Goal: Task Accomplishment & Management: Use online tool/utility

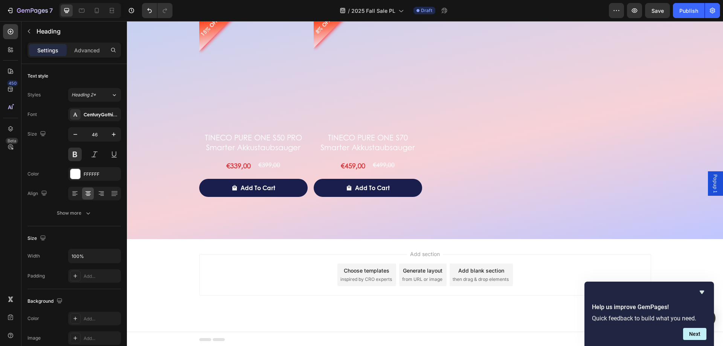
scroll to position [1562, 0]
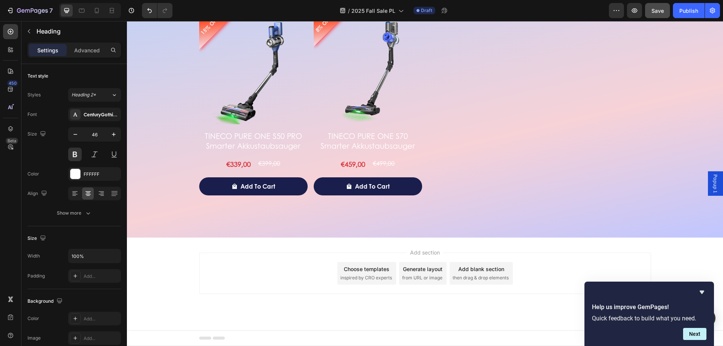
drag, startPoint x: 654, startPoint y: 3, endPoint x: 654, endPoint y: 10, distance: 7.2
click at [654, 3] on div "7 Version history / 2025 Fall Sale PL Draft Preview Save Publish" at bounding box center [361, 10] width 723 height 21
click at [654, 10] on span "Save" at bounding box center [657, 11] width 12 height 6
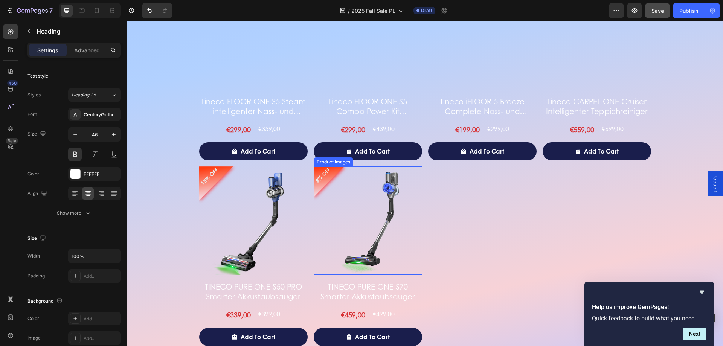
scroll to position [1261, 0]
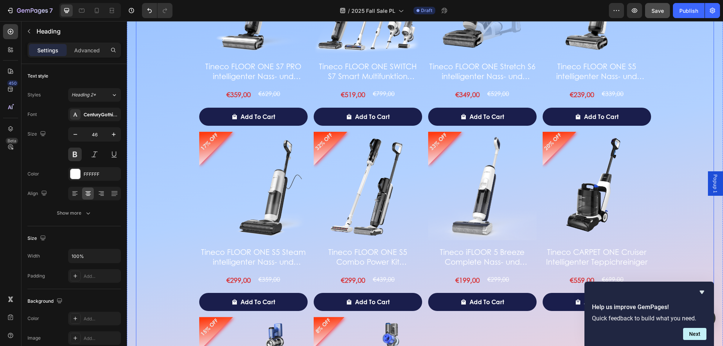
click at [499, 328] on div "43% OFF Product Badge Product Images Tineco FLOOR ONE S7 PRO intelligenter Nass…" at bounding box center [425, 221] width 452 height 550
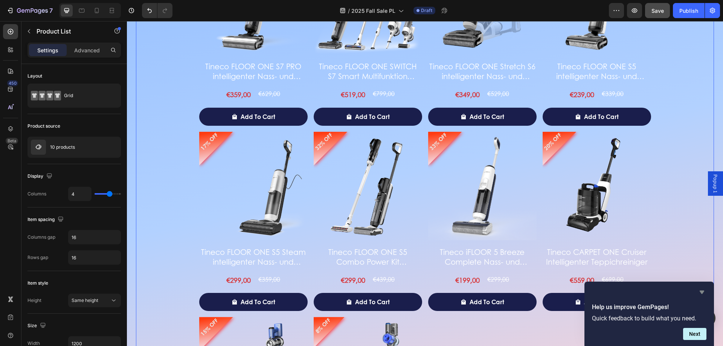
click at [701, 293] on icon "Hide survey" at bounding box center [701, 292] width 9 height 9
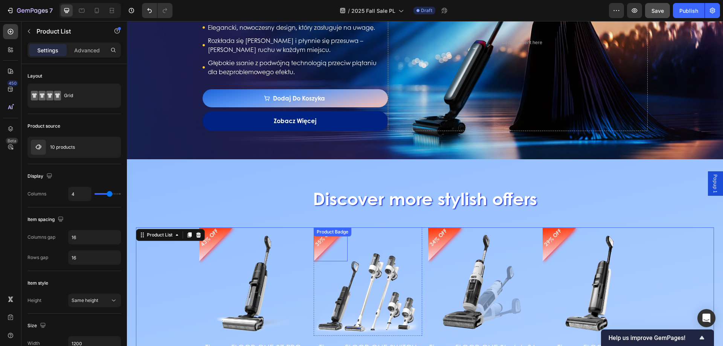
scroll to position [998, 0]
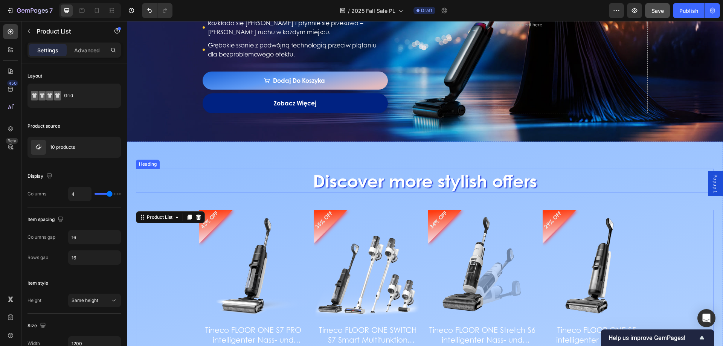
click at [328, 181] on p "Discover more stylish offers" at bounding box center [425, 180] width 576 height 23
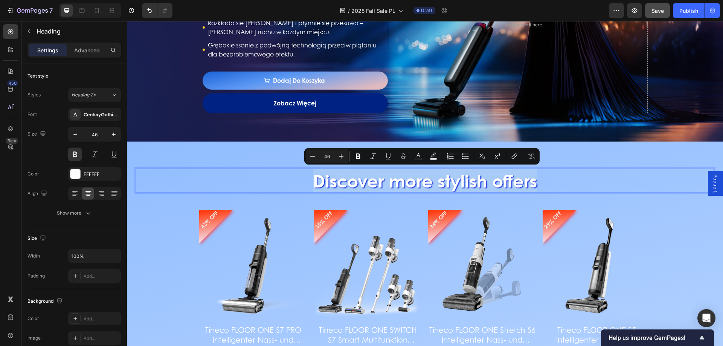
drag, startPoint x: 307, startPoint y: 179, endPoint x: 567, endPoint y: 185, distance: 260.2
click at [567, 185] on p "Discover more stylish offers" at bounding box center [425, 180] width 576 height 23
copy p "Discover more stylish offers"
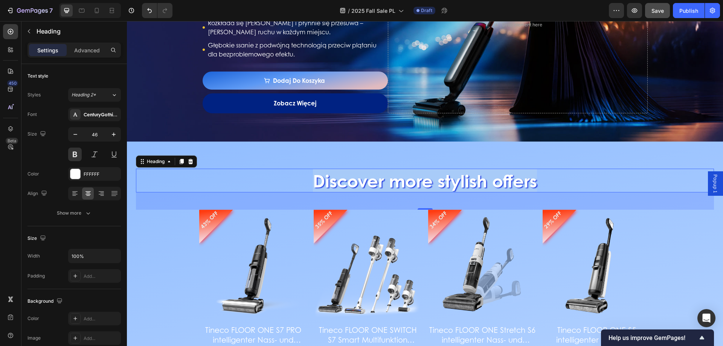
drag, startPoint x: 305, startPoint y: 202, endPoint x: 304, endPoint y: 197, distance: 5.0
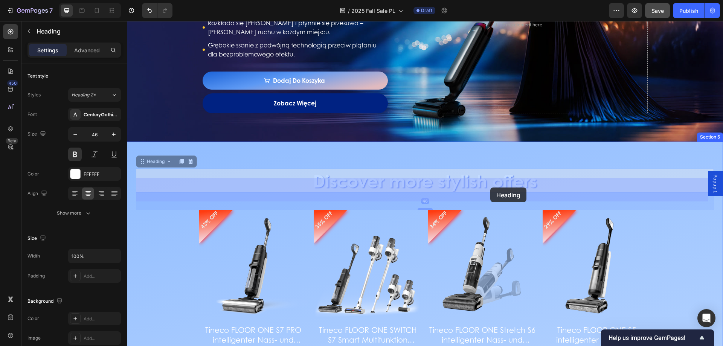
drag, startPoint x: 302, startPoint y: 181, endPoint x: 513, endPoint y: 187, distance: 210.9
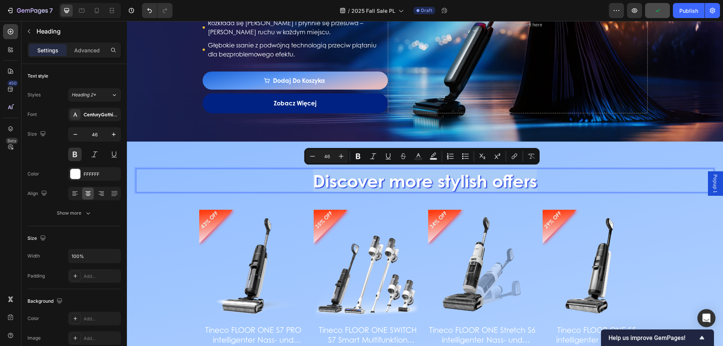
drag, startPoint x: 309, startPoint y: 173, endPoint x: 562, endPoint y: 185, distance: 253.3
click at [562, 185] on p "Discover more stylish offers" at bounding box center [425, 180] width 576 height 23
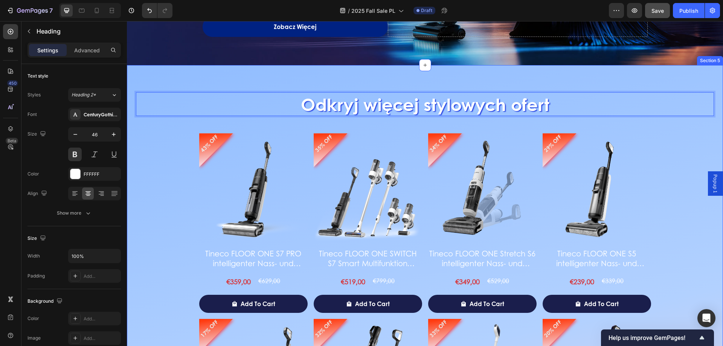
scroll to position [1073, 0]
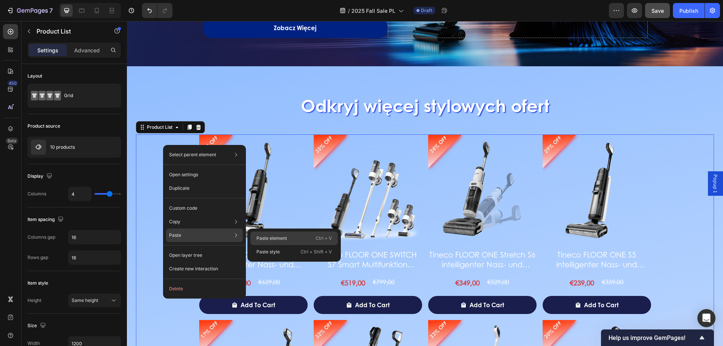
click at [270, 232] on div "Paste element Ctrl + V" at bounding box center [293, 239] width 87 height 14
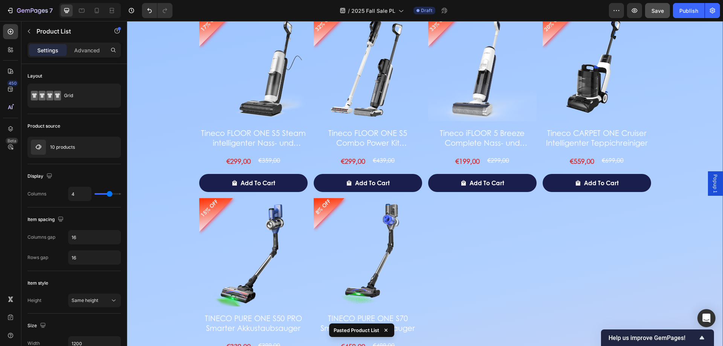
scroll to position [1154, 0]
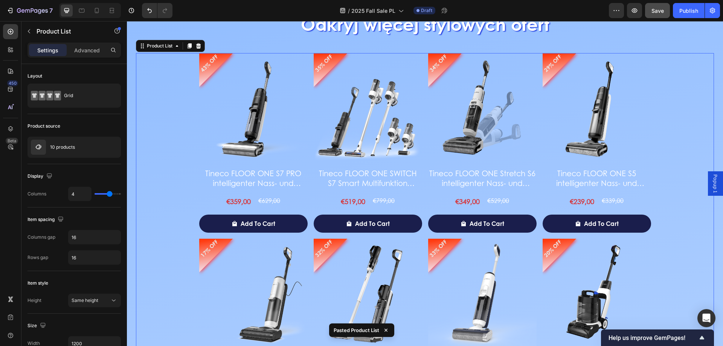
click at [174, 137] on div "43% OFF Product Badge Product Images Tineco FLOOR ONE S7 PRO intelligenter Nass…" at bounding box center [425, 328] width 578 height 550
click at [198, 45] on icon at bounding box center [198, 45] width 5 height 5
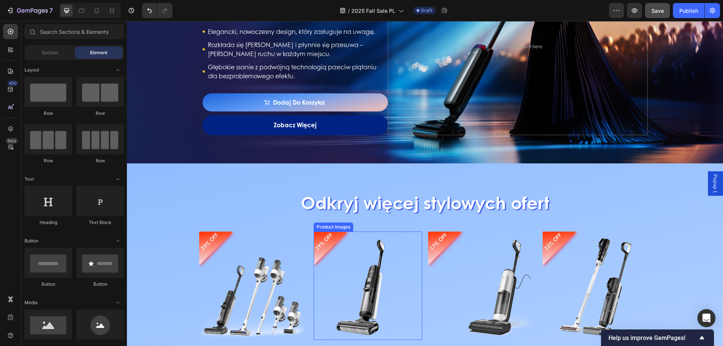
scroll to position [891, 0]
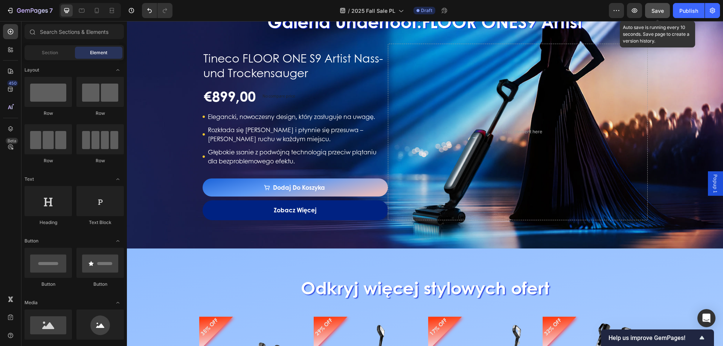
click at [657, 14] on div "Save" at bounding box center [657, 11] width 12 height 8
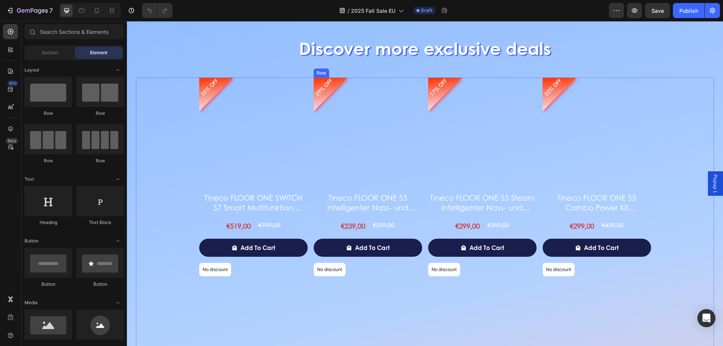
scroll to position [1094, 0]
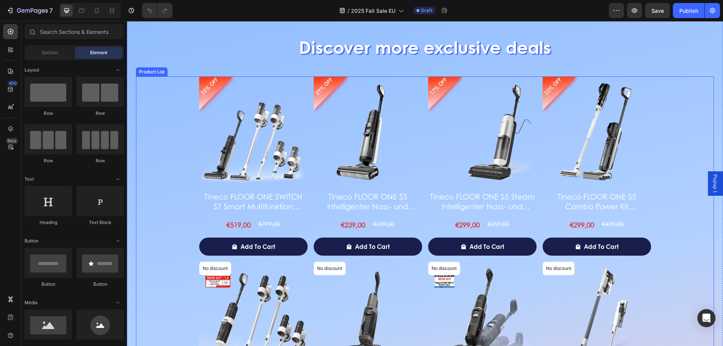
click at [168, 95] on div "35% OFF Product Badge Product Images Tineco FLOOR ONE SWITCH S7 Smart Multifunk…" at bounding box center [425, 351] width 578 height 550
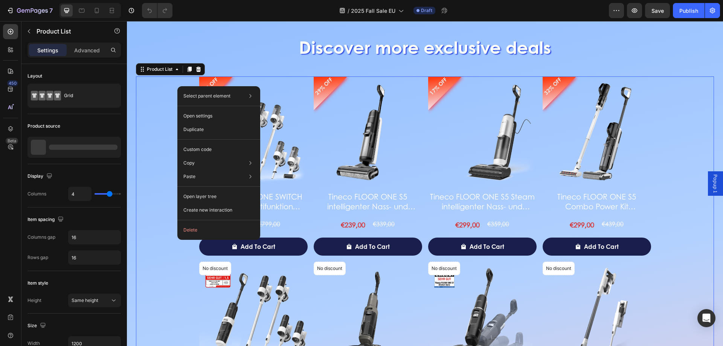
scroll to position [0, 0]
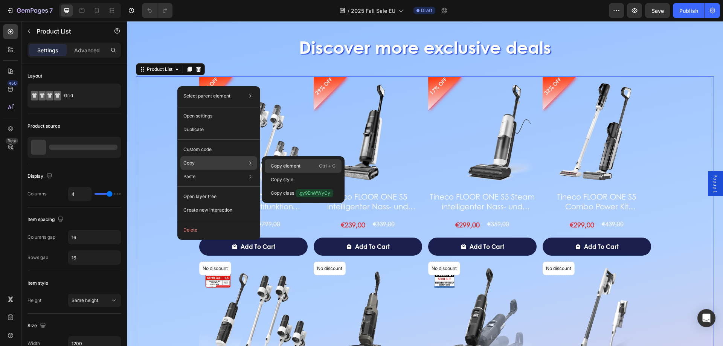
click at [282, 164] on p "Copy element" at bounding box center [286, 166] width 30 height 7
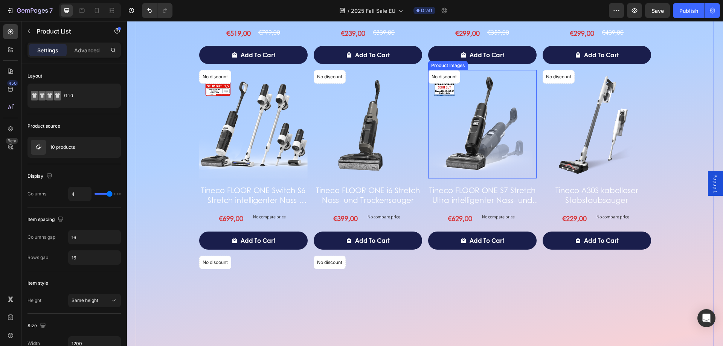
scroll to position [1244, 0]
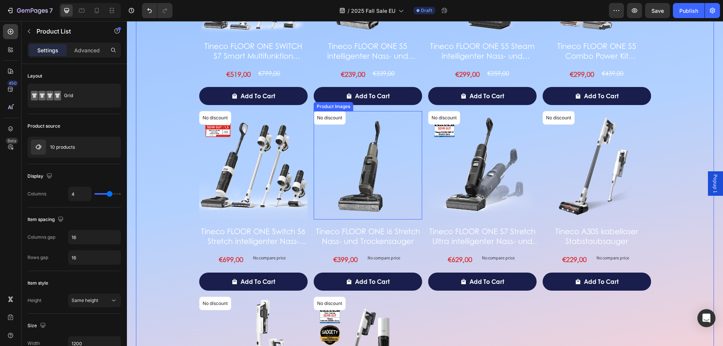
click at [357, 204] on img at bounding box center [368, 165] width 108 height 108
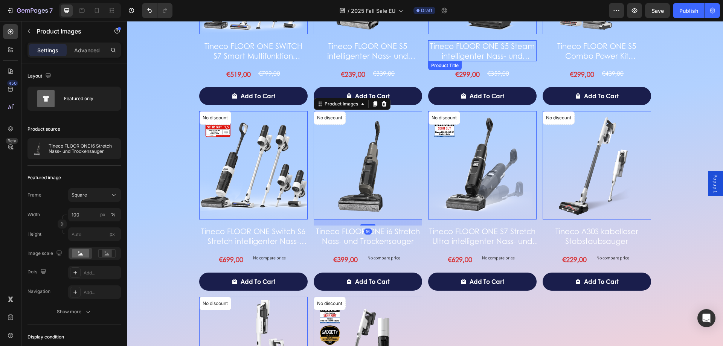
click at [483, 49] on h2 "Tineco FLOOR ONE S5 Steam intelligenter Nass- und Trockensauger" at bounding box center [482, 50] width 108 height 21
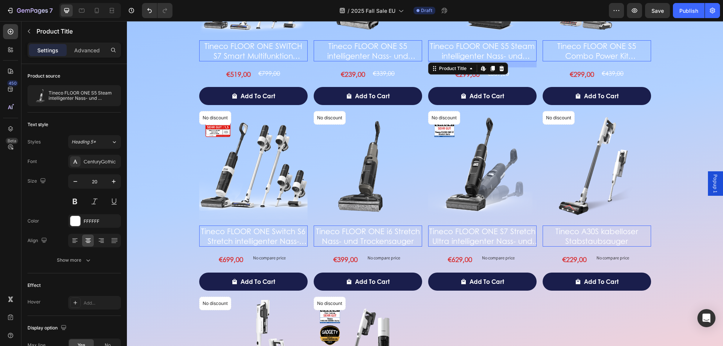
click at [413, 50] on h2 "Tineco FLOOR ONE S5 intelligenter Nass- und Trockensauger" at bounding box center [368, 50] width 108 height 21
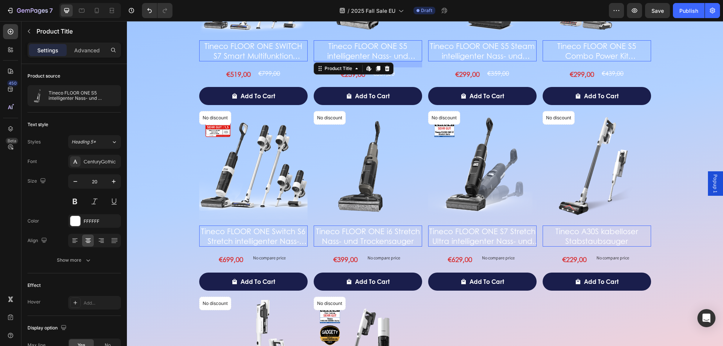
click at [577, 60] on h2 "Tineco FLOOR ONE S5 Combo Power Kit intelligenter Nass- und Trockensauger" at bounding box center [596, 50] width 108 height 21
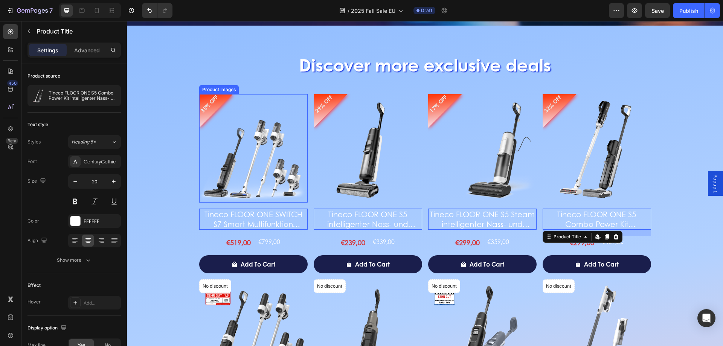
scroll to position [1094, 0]
